Goal: Communication & Community: Answer question/provide support

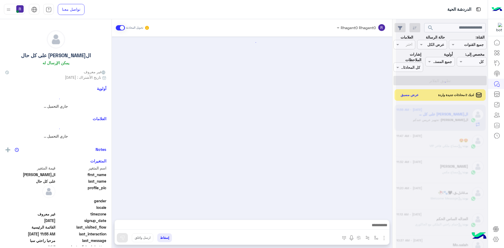
scroll to position [287, 0]
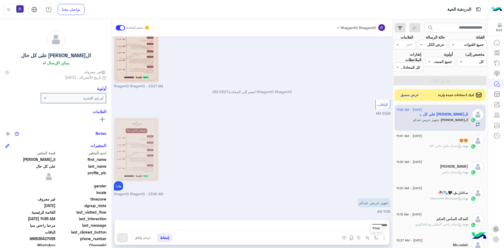
click at [378, 239] on button "button" at bounding box center [376, 237] width 9 height 9
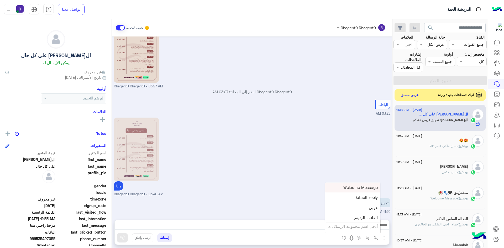
click at [360, 227] on input "text" at bounding box center [359, 226] width 35 height 6
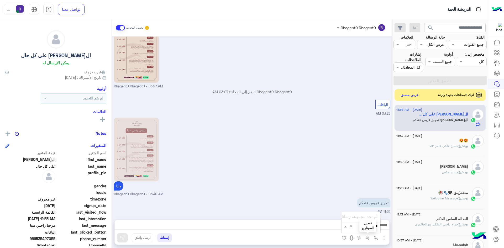
type input "*"
click at [361, 209] on span "باقات العرسان" at bounding box center [365, 207] width 24 height 5
type textarea "**********"
click at [123, 240] on img at bounding box center [122, 237] width 5 height 5
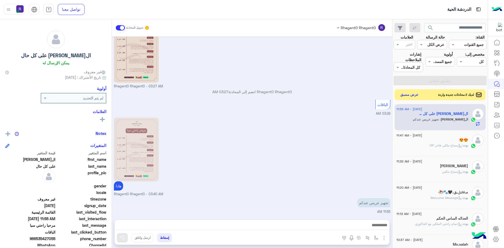
click at [408, 94] on button "عرض مسبق" at bounding box center [409, 94] width 22 height 7
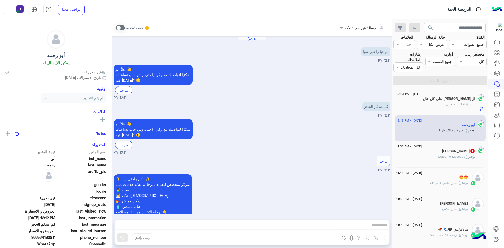
scroll to position [88, 0]
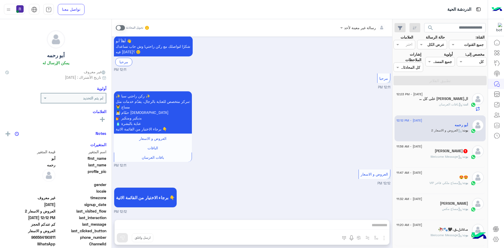
click at [445, 155] on span ": Welcome Message" at bounding box center [446, 157] width 32 height 4
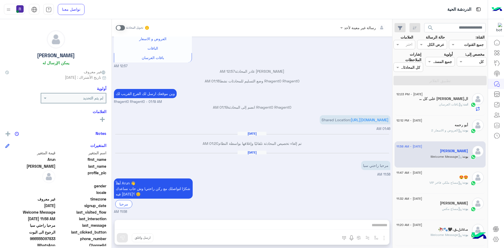
click at [452, 111] on div "[DATE] - 12:23 PM ال[PERSON_NAME] على كل حال انت : باقات العرسان" at bounding box center [439, 102] width 91 height 26
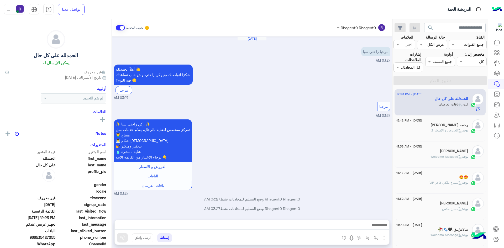
scroll to position [356, 0]
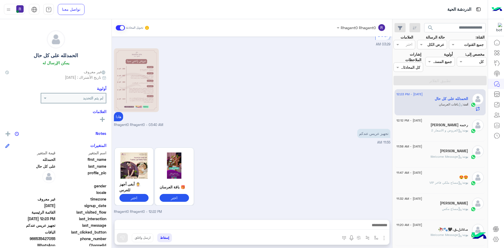
click at [422, 120] on span "[DATE] - 12:12 PM" at bounding box center [409, 120] width 26 height 5
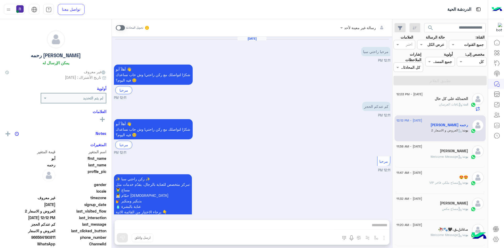
scroll to position [88, 0]
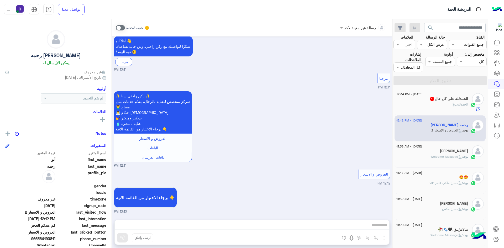
click at [442, 110] on div "الحمدلله :" at bounding box center [432, 106] width 72 height 9
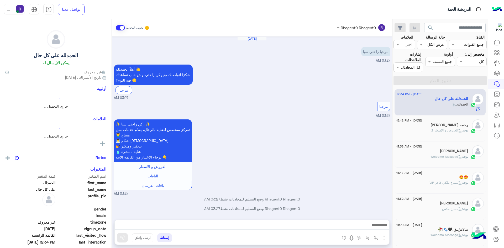
scroll to position [374, 0]
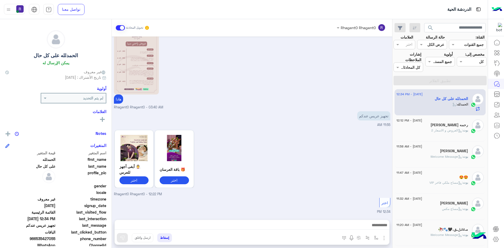
click at [447, 122] on div "[DATE] - 12:12 PM" at bounding box center [432, 120] width 72 height 3
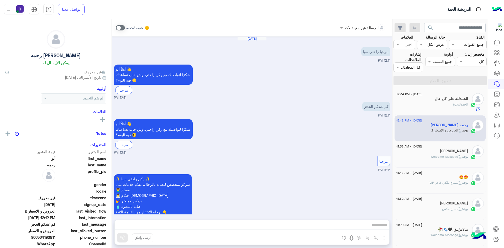
scroll to position [88, 0]
